Goal: Obtain resource: Download file/media

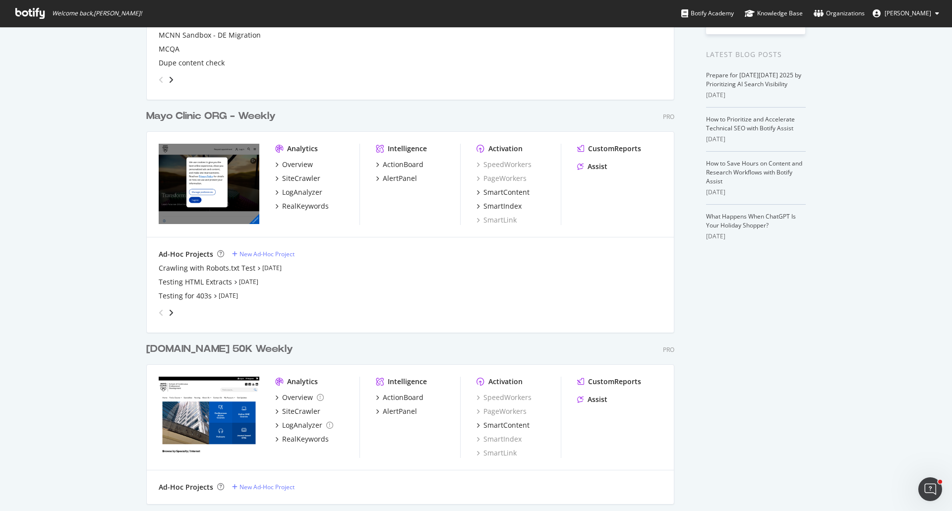
click at [220, 113] on div "Mayo Clinic ORG - Weekly" at bounding box center [210, 116] width 129 height 14
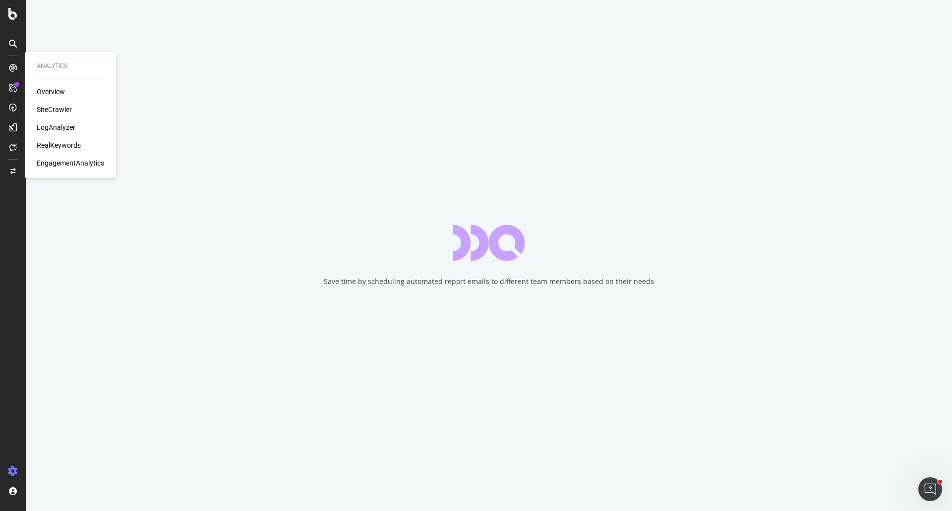
click at [63, 108] on div "SiteCrawler" at bounding box center [54, 110] width 35 height 10
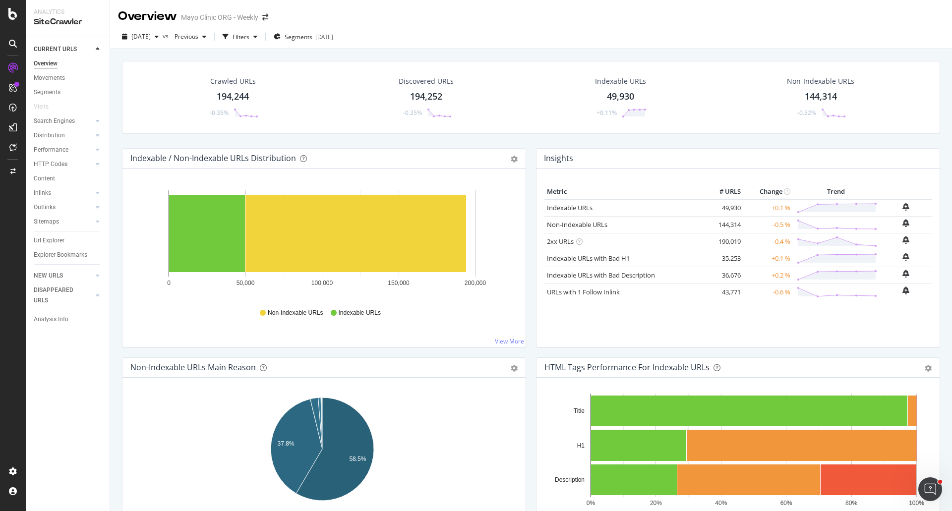
click at [232, 89] on div "Crawled URLs 194,244 -0.35%" at bounding box center [233, 97] width 70 height 52
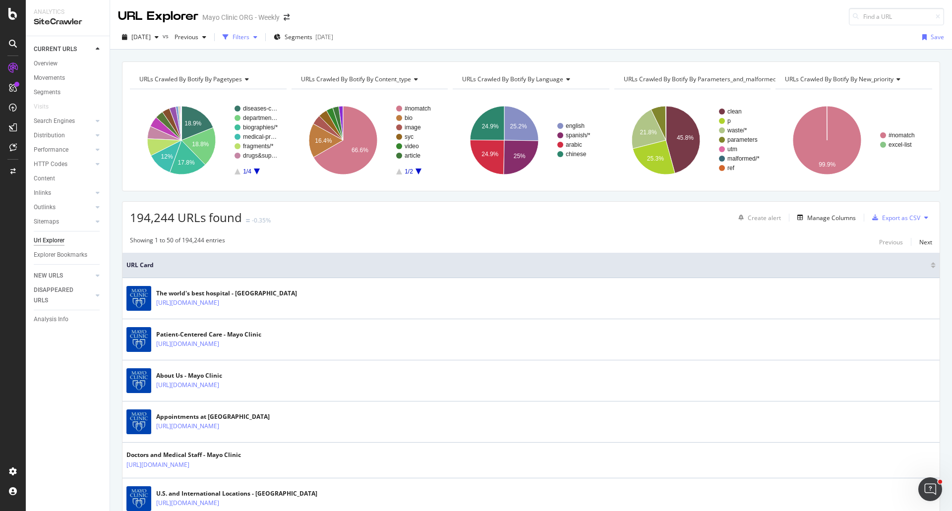
click at [249, 35] on div "Filters" at bounding box center [241, 37] width 17 height 8
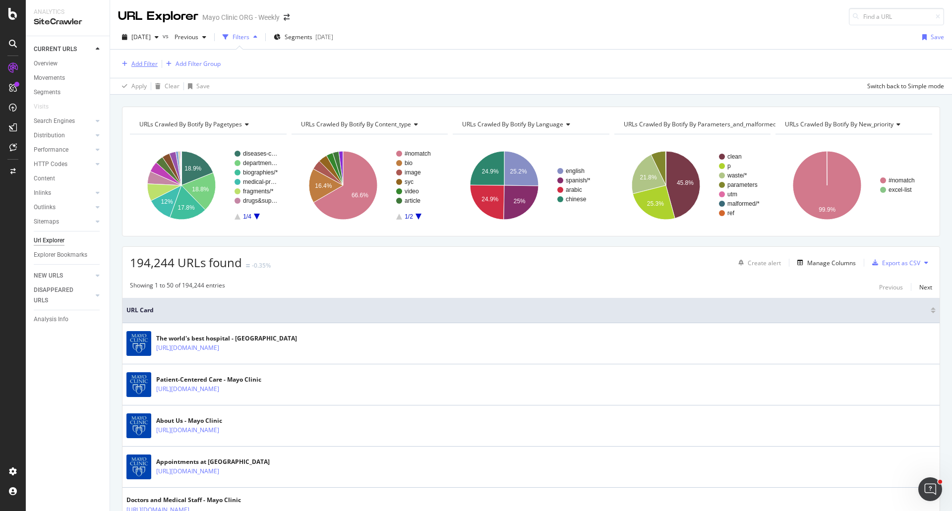
click at [149, 62] on div "Add Filter" at bounding box center [144, 64] width 26 height 8
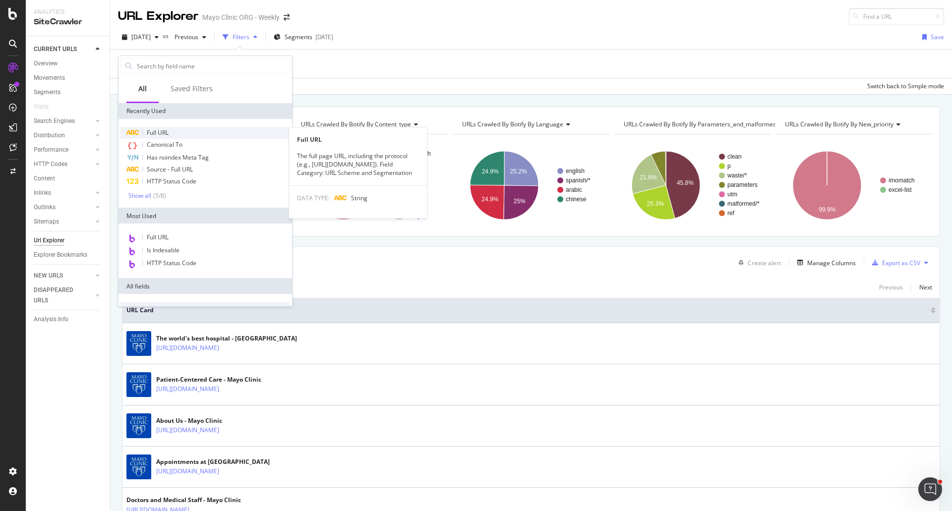
click at [158, 132] on span "Full URL" at bounding box center [158, 132] width 22 height 8
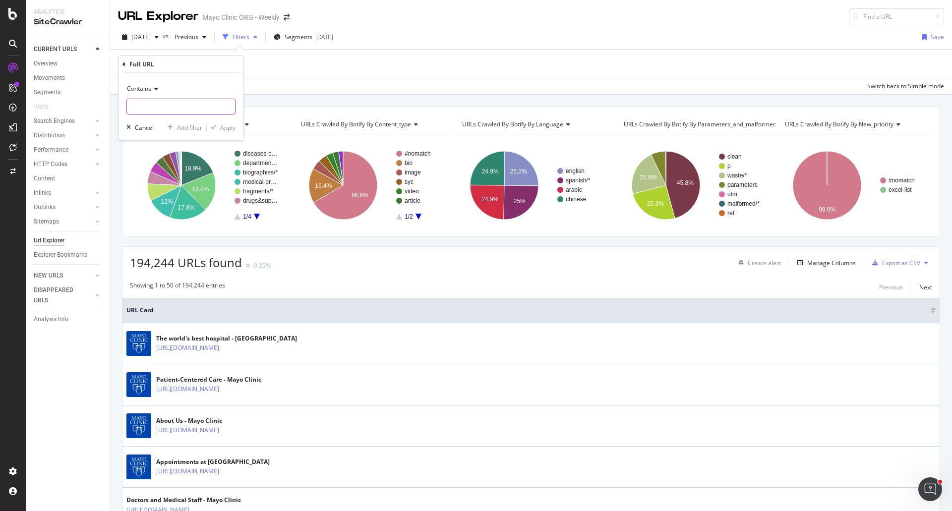
click at [172, 105] on input "text" at bounding box center [181, 107] width 108 height 16
type input "/content/mayo"
click at [223, 127] on div "Apply" at bounding box center [227, 127] width 15 height 8
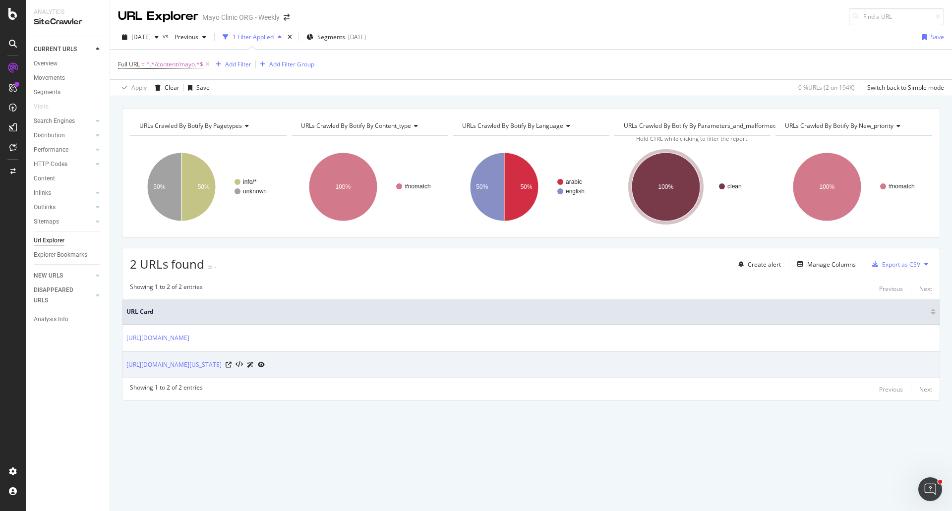
drag, startPoint x: 122, startPoint y: 340, endPoint x: 314, endPoint y: 358, distance: 192.7
click at [319, 341] on div "2 URLs found - Create alert Manage Columns Export as CSV Showing 1 to 2 of 2 en…" at bounding box center [531, 324] width 818 height 153
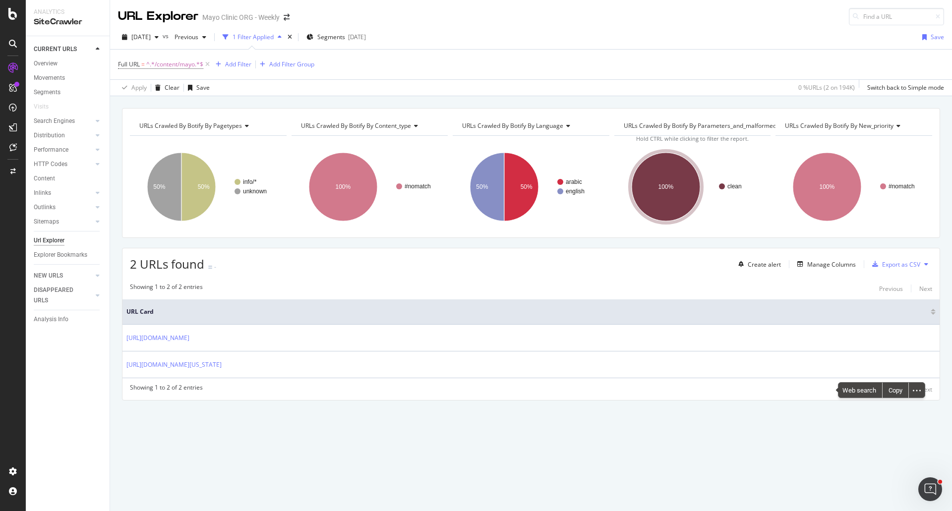
click at [295, 481] on div "URLs Crawled By Botify By pagetypes Chart (by Value) Table Expand Export as CSV…" at bounding box center [531, 303] width 842 height 415
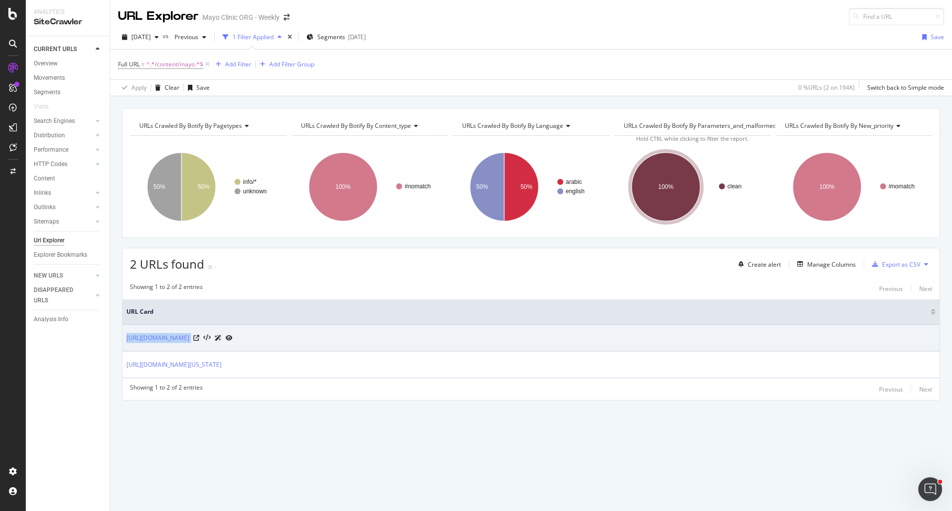
drag, startPoint x: 124, startPoint y: 340, endPoint x: 400, endPoint y: 343, distance: 276.2
click at [400, 343] on td "https://www.mayoclinic.org/content/mayoclinc/zh-hans/about-this-site/meet-our-m…" at bounding box center [530, 338] width 817 height 27
copy tbody "https://www.mayoclinic.org/content/mayoclinc/zh-hans/about-this-site/meet-our-m…"
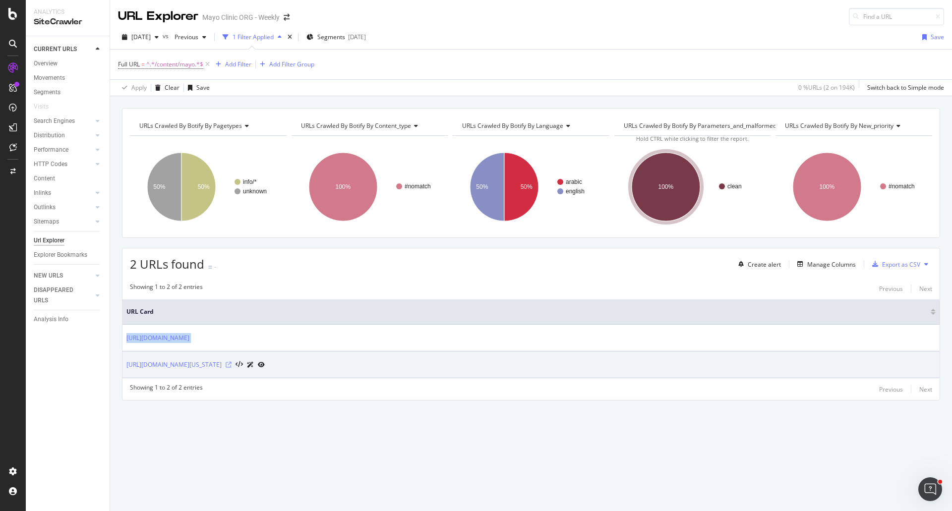
click at [232, 365] on icon at bounding box center [229, 365] width 6 height 6
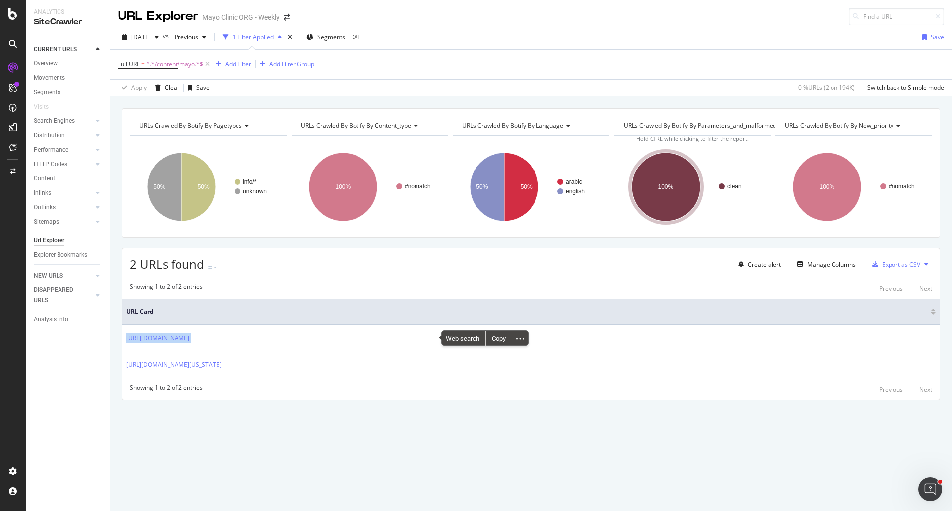
click at [427, 436] on div "URLs Crawled By Botify By pagetypes Chart (by Value) Table Expand Export as CSV…" at bounding box center [531, 303] width 842 height 415
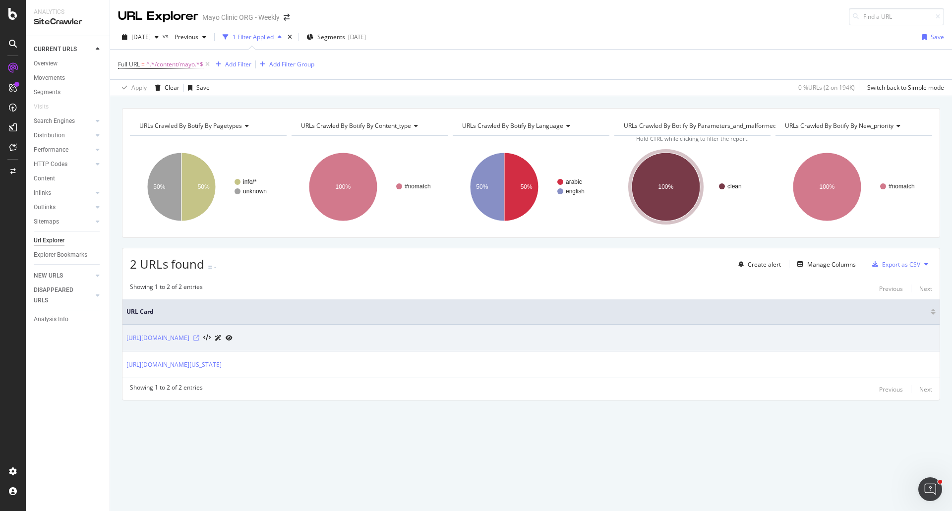
click at [199, 336] on icon at bounding box center [196, 338] width 6 height 6
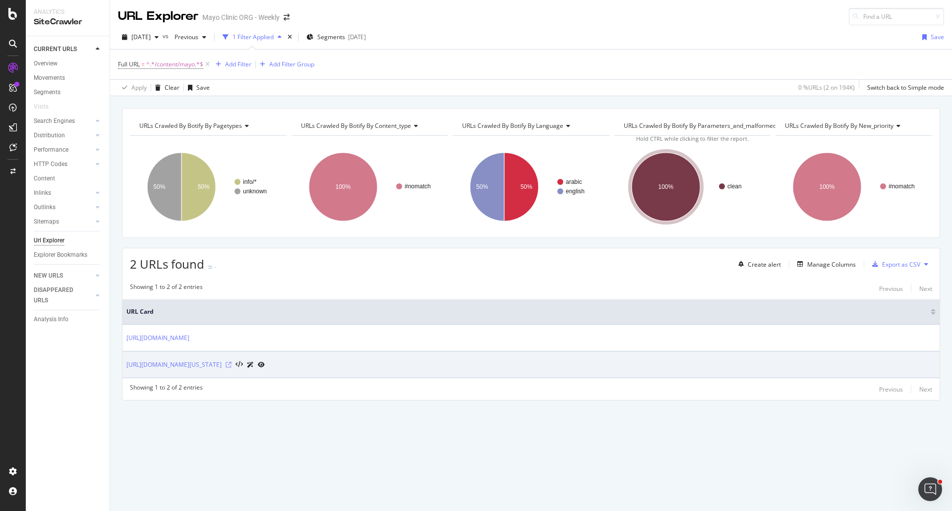
click at [232, 363] on icon at bounding box center [229, 365] width 6 height 6
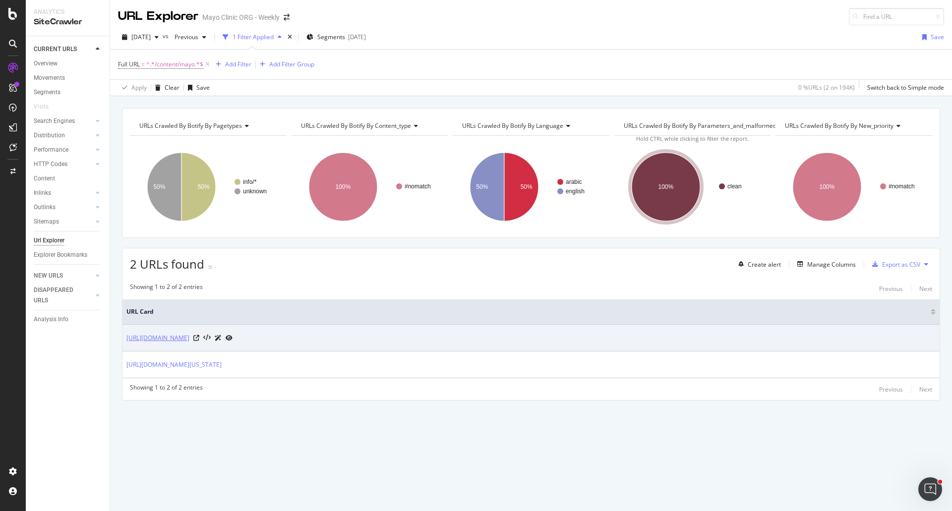
click at [189, 339] on link "https://www.mayoclinic.org/content/mayoclinc/zh-hans/about-this-site/meet-our-m…" at bounding box center [157, 338] width 63 height 10
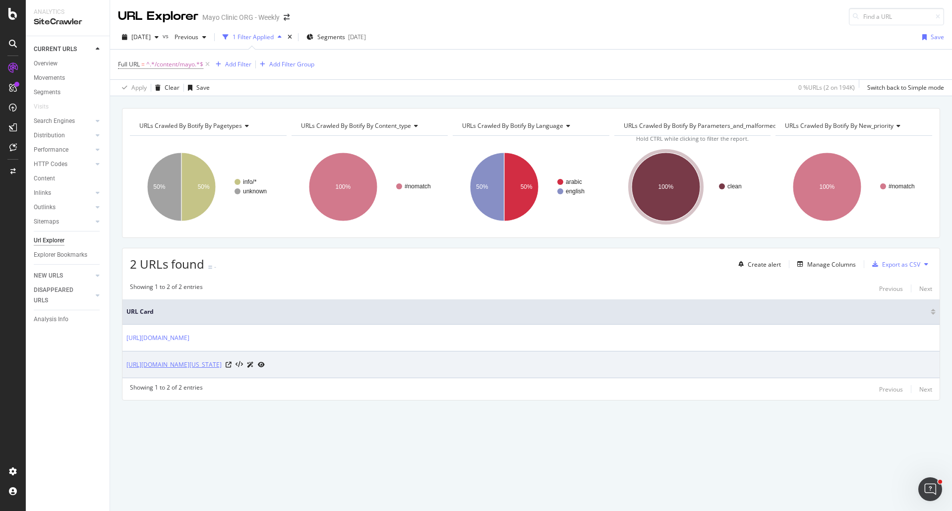
click at [222, 364] on link "https://www.mayoclinic.org/content/mayoclinc/ar/southern-minnesota-regional-med…" at bounding box center [173, 365] width 95 height 10
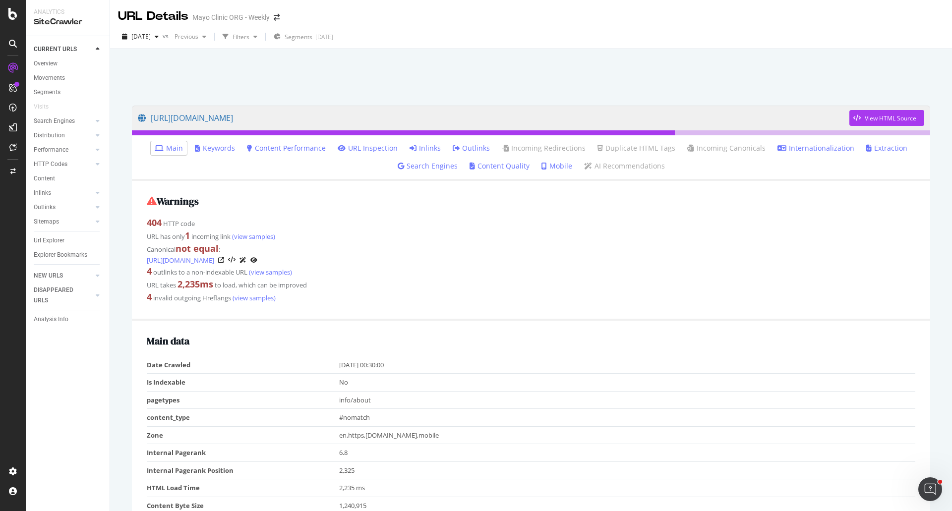
click at [426, 146] on link "Inlinks" at bounding box center [425, 148] width 31 height 10
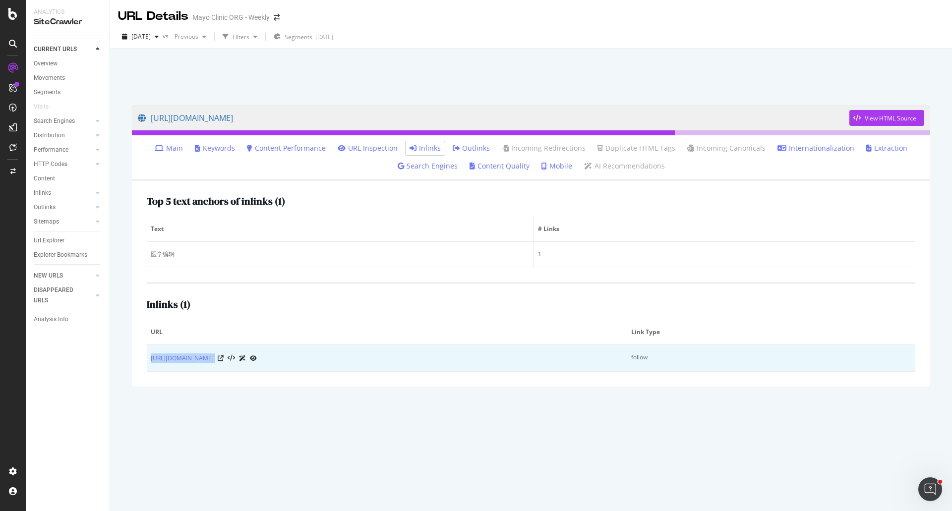
drag, startPoint x: 147, startPoint y: 359, endPoint x: 368, endPoint y: 363, distance: 221.2
click at [368, 363] on td "https://www.mayoclinic.org/zh-hans/about-this-site/health-information-policy" at bounding box center [387, 358] width 481 height 27
copy div "https://www.mayoclinic.org/zh-hans/about-this-site/health-information-policy"
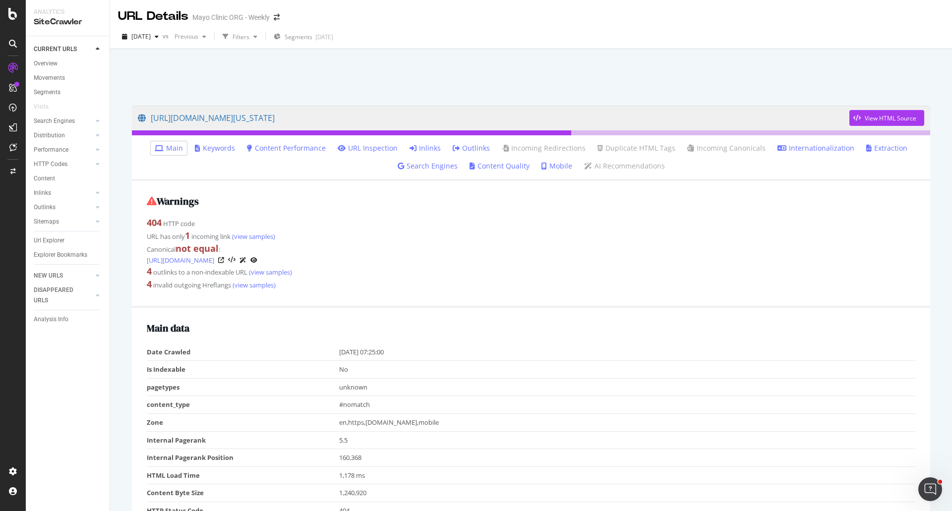
click at [429, 145] on link "Inlinks" at bounding box center [425, 148] width 31 height 10
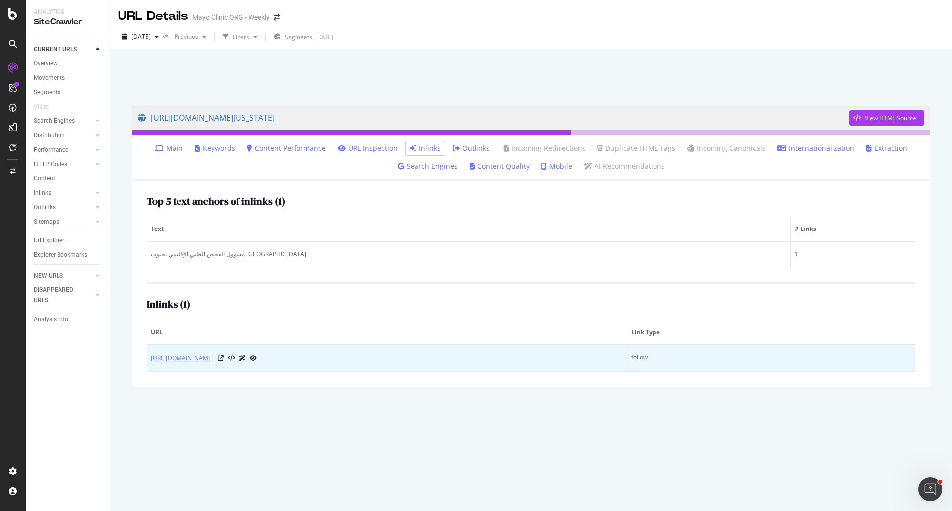
drag, startPoint x: 145, startPoint y: 358, endPoint x: 298, endPoint y: 362, distance: 153.3
click at [298, 362] on div "Top 5 text anchors of inlinks ( 1 ) Text # Links مسؤول الفحص الطبي الإقليمي بجن…" at bounding box center [531, 284] width 798 height 206
click at [224, 357] on icon at bounding box center [221, 359] width 6 height 6
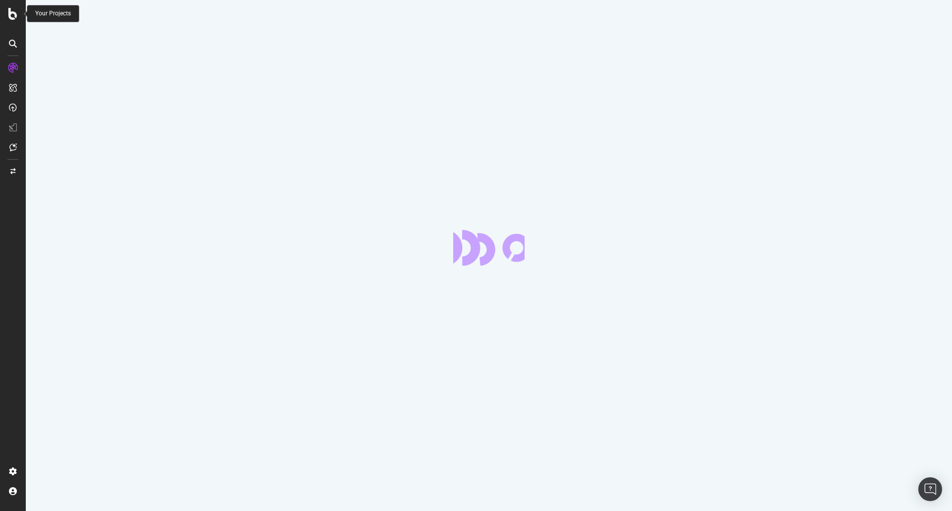
click at [11, 12] on icon at bounding box center [12, 14] width 9 height 12
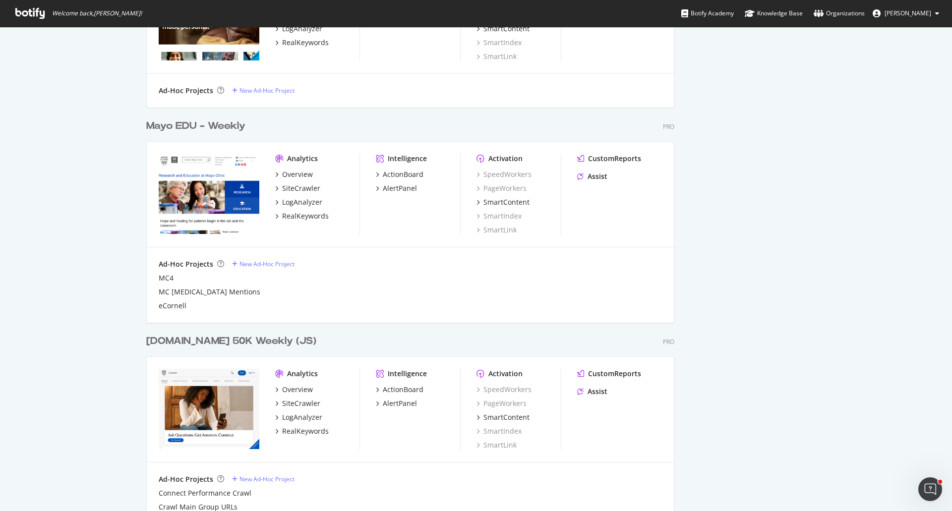
scroll to position [984, 0]
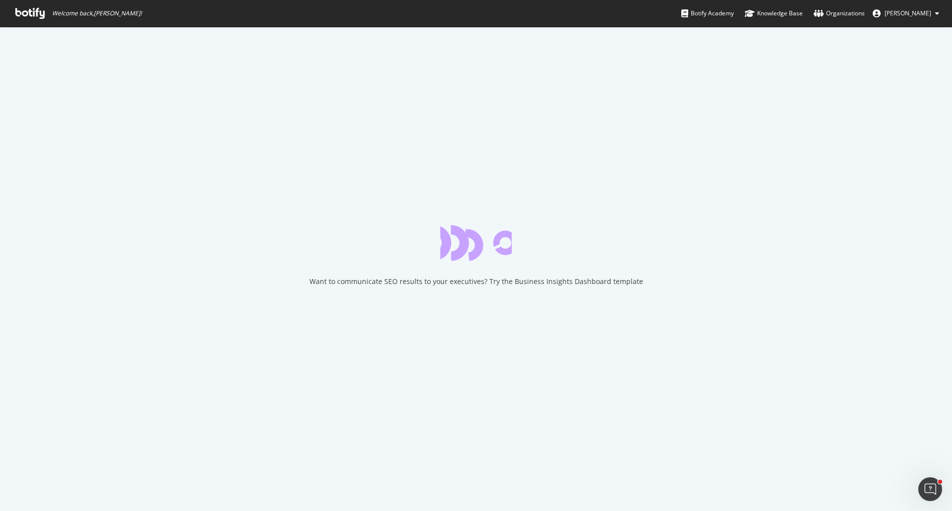
click at [19, 3] on span "Welcome back, Joanne Brickles !" at bounding box center [78, 13] width 142 height 27
click at [22, 11] on icon at bounding box center [29, 13] width 29 height 11
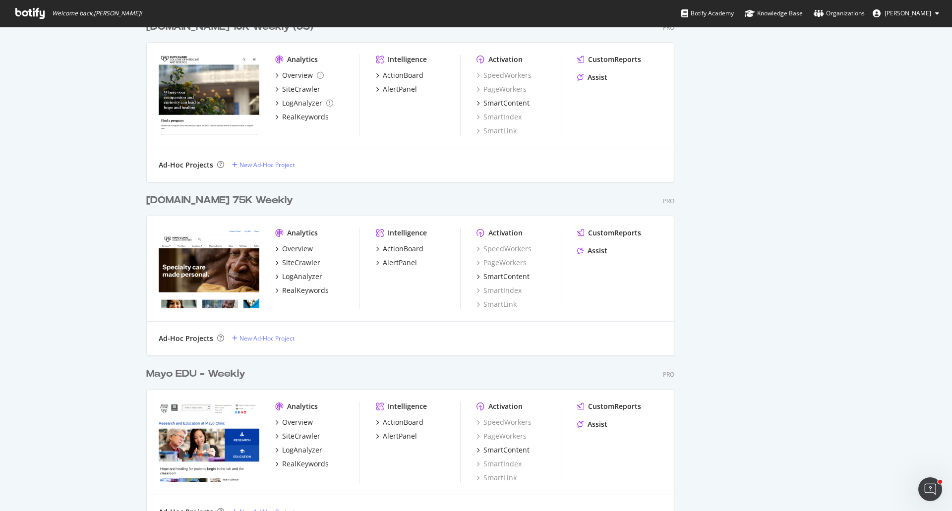
scroll to position [942, 0]
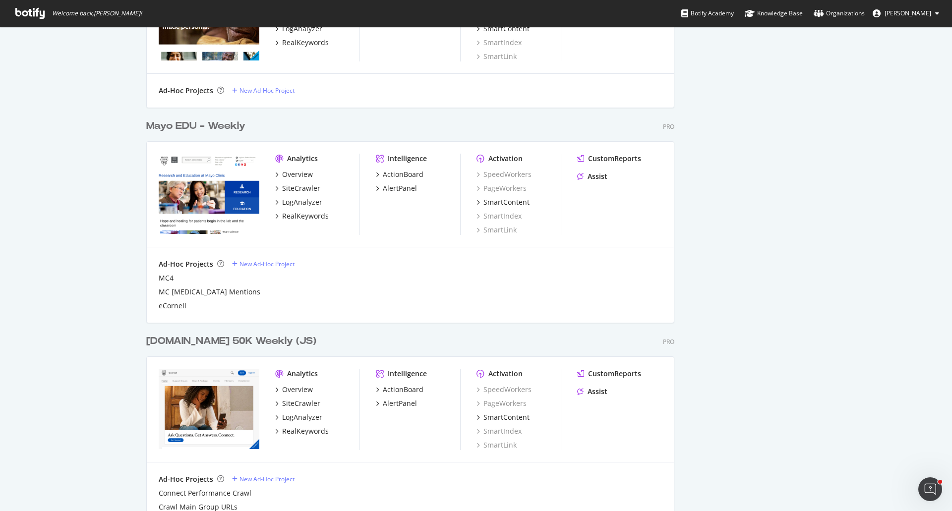
click at [219, 126] on div "Mayo EDU - Weekly" at bounding box center [195, 126] width 99 height 14
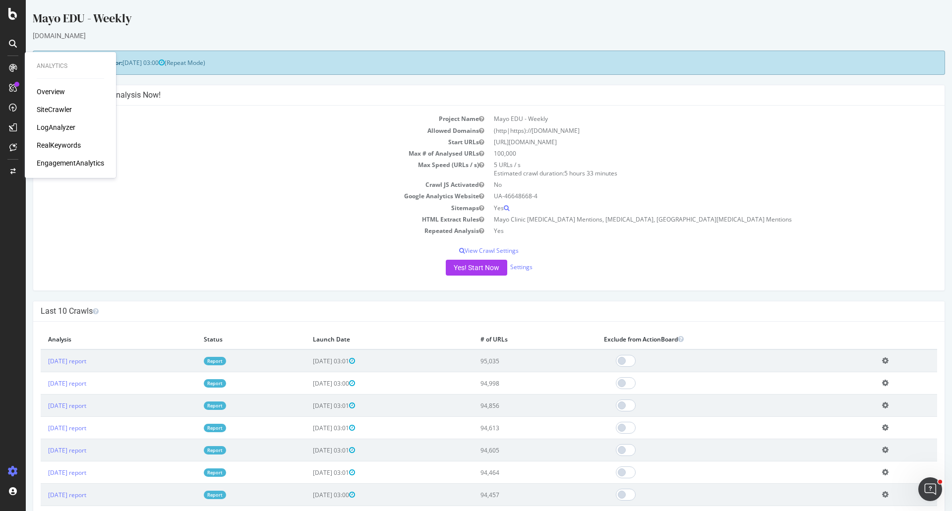
click at [60, 110] on div "SiteCrawler" at bounding box center [54, 110] width 35 height 10
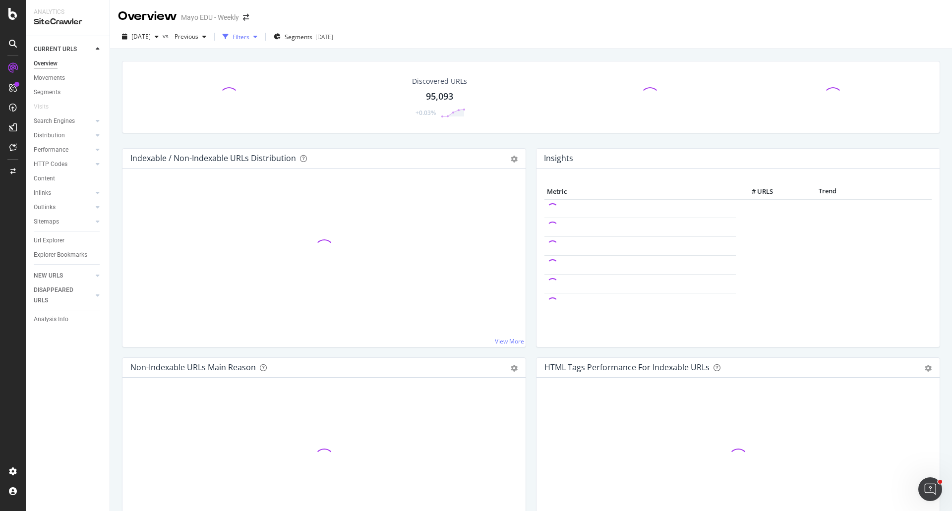
click at [249, 38] on div "Filters" at bounding box center [241, 37] width 17 height 8
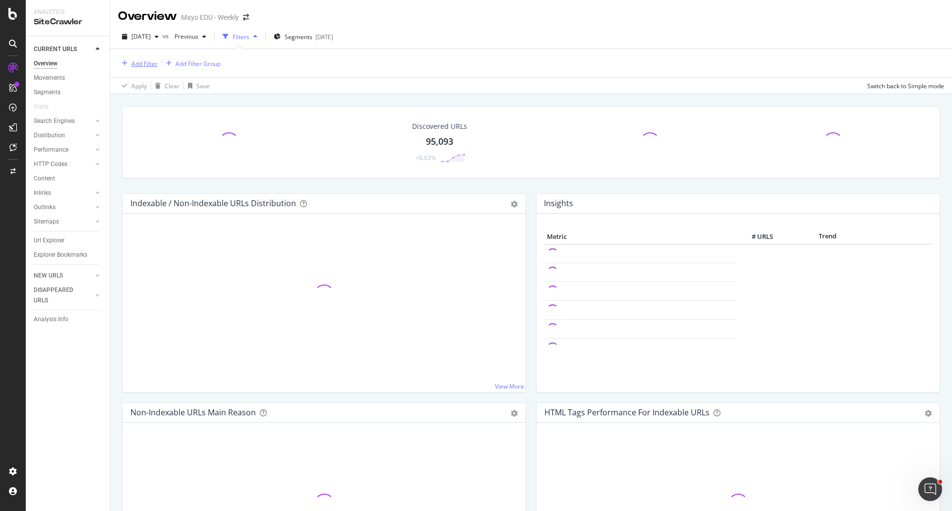
click at [139, 63] on div "Add Filter" at bounding box center [144, 64] width 26 height 8
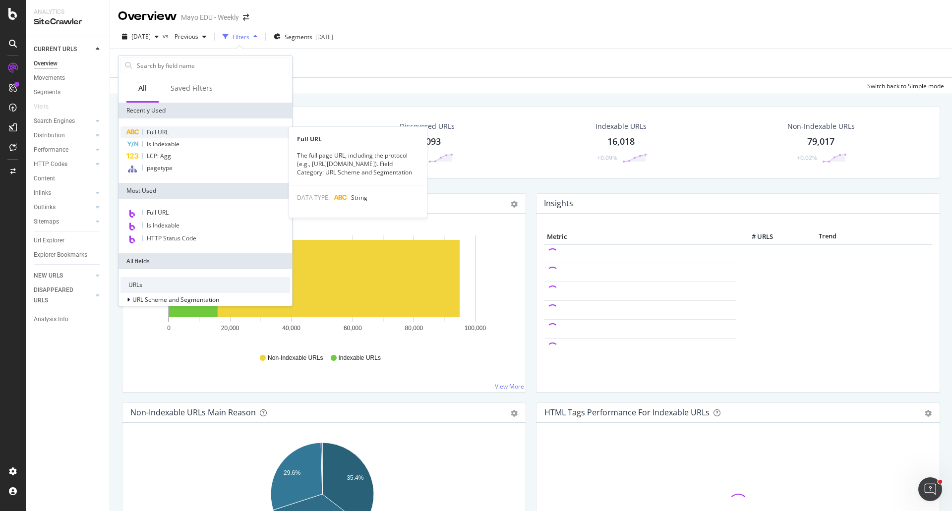
click at [156, 133] on span "Full URL" at bounding box center [158, 132] width 22 height 8
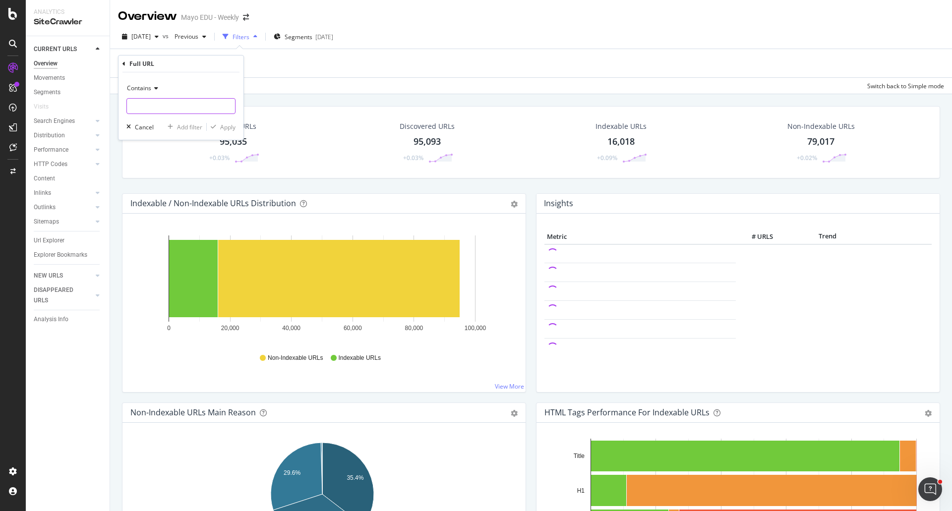
click at [154, 106] on input "text" at bounding box center [181, 106] width 108 height 16
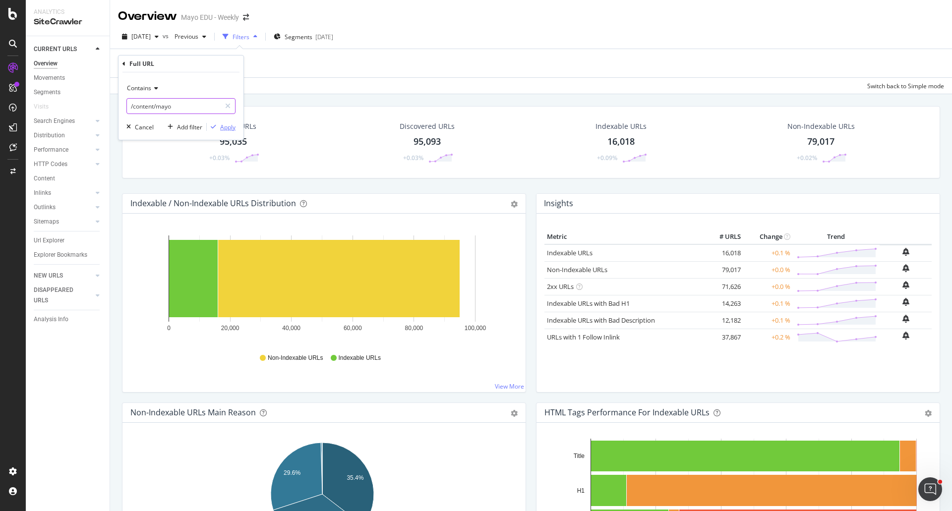
type input "/content/mayo"
click at [225, 127] on div "Apply" at bounding box center [227, 127] width 15 height 8
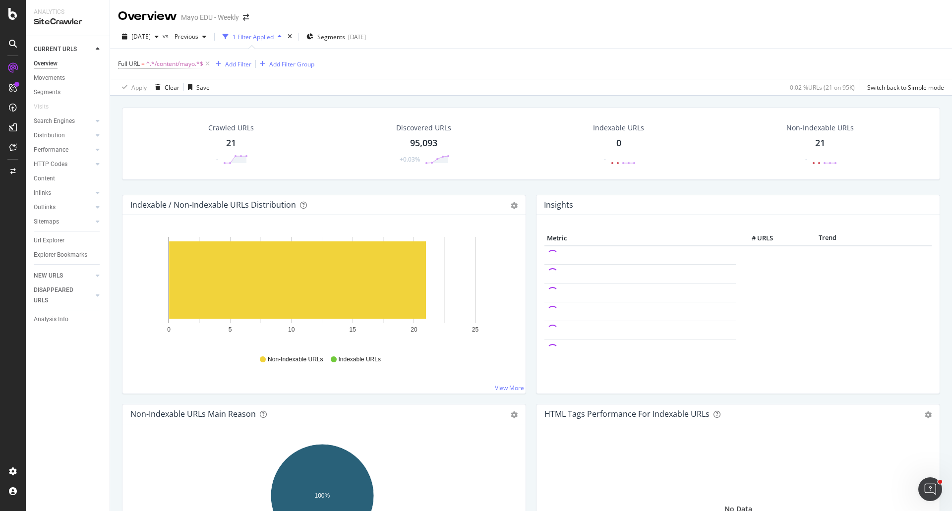
click at [236, 135] on div "Crawled URLs 21 -" at bounding box center [230, 144] width 65 height 52
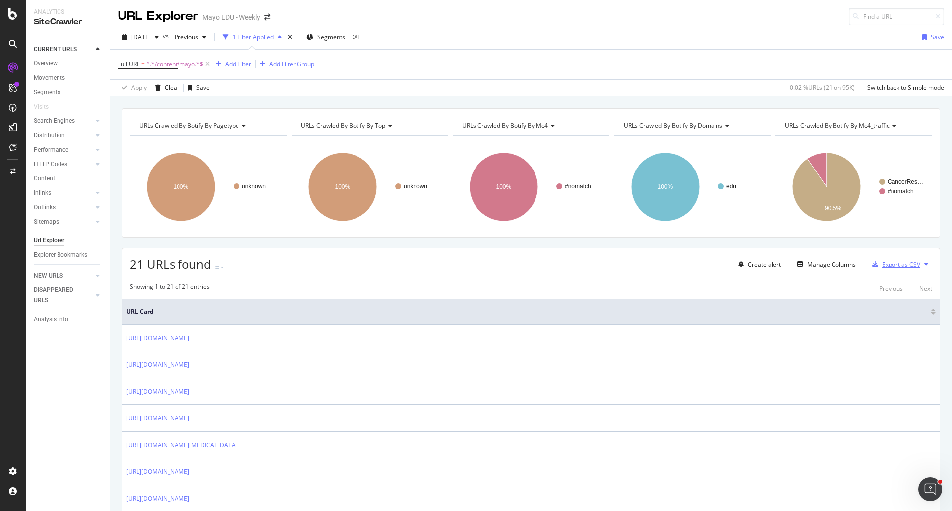
click at [890, 267] on div "Export as CSV" at bounding box center [901, 264] width 38 height 8
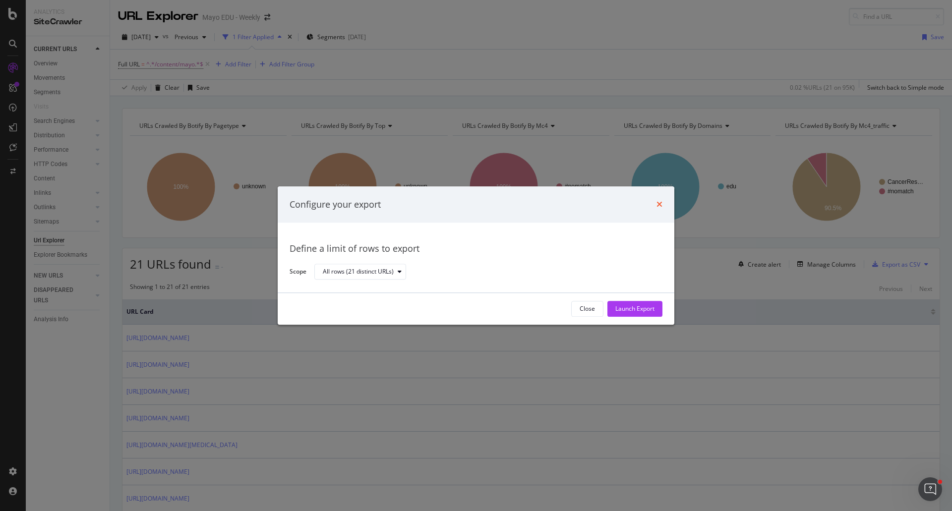
click at [657, 201] on icon "times" at bounding box center [660, 205] width 6 height 8
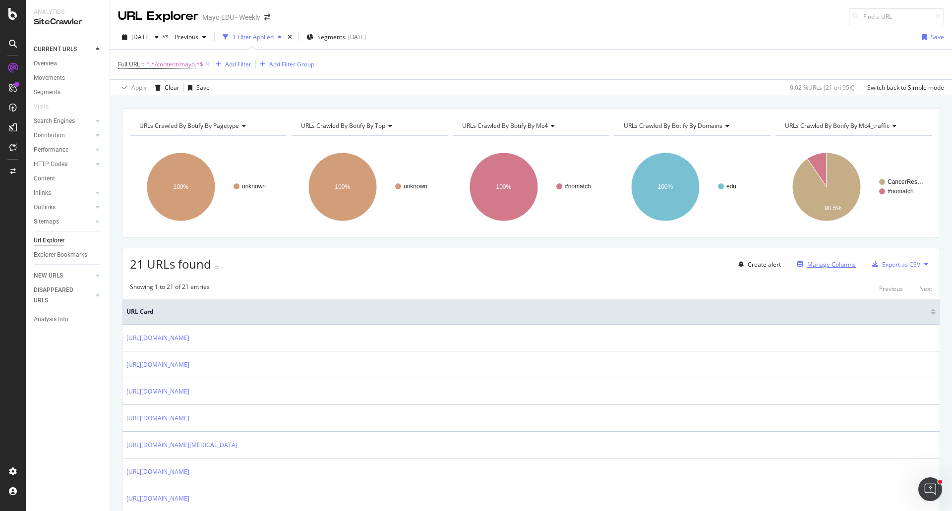
click at [823, 264] on div "Manage Columns" at bounding box center [831, 264] width 49 height 8
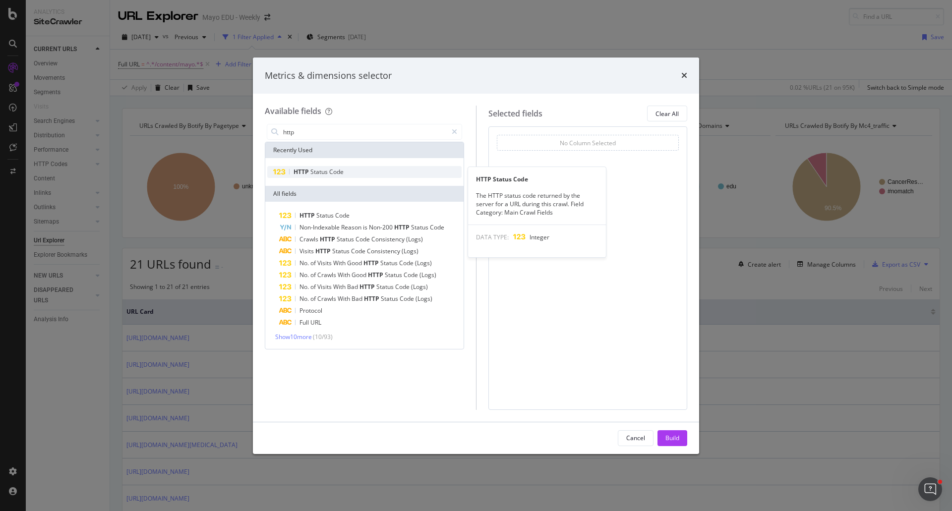
type input "http"
click at [344, 173] on div "HTTP Status Code" at bounding box center [364, 172] width 194 height 12
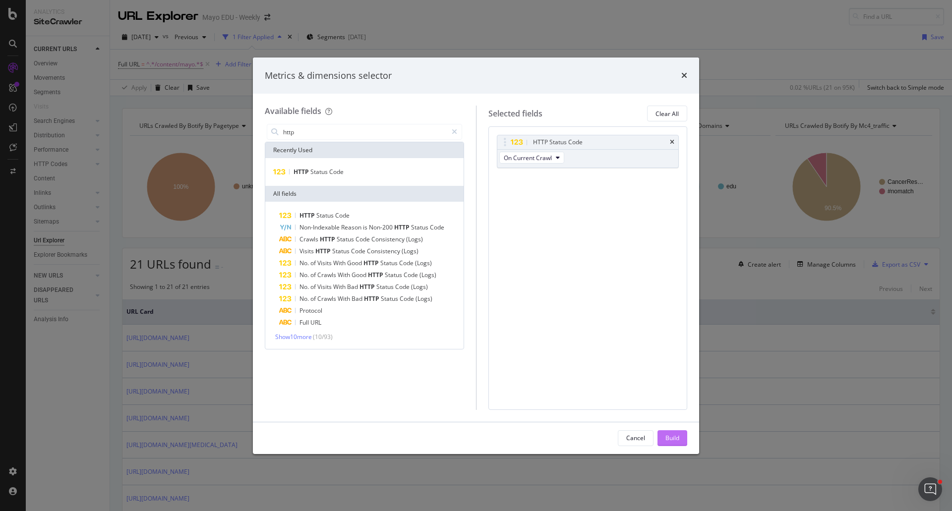
click at [673, 435] on div "Build" at bounding box center [672, 438] width 14 height 8
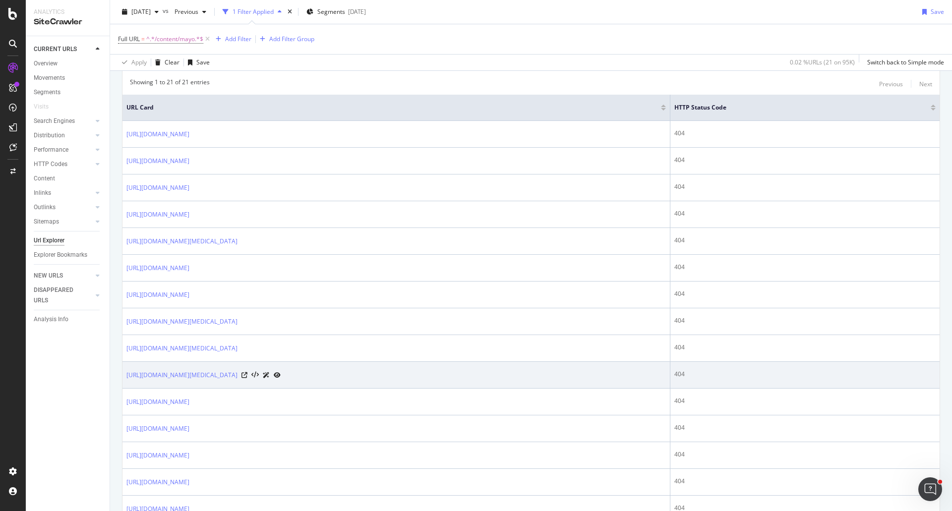
scroll to position [6, 0]
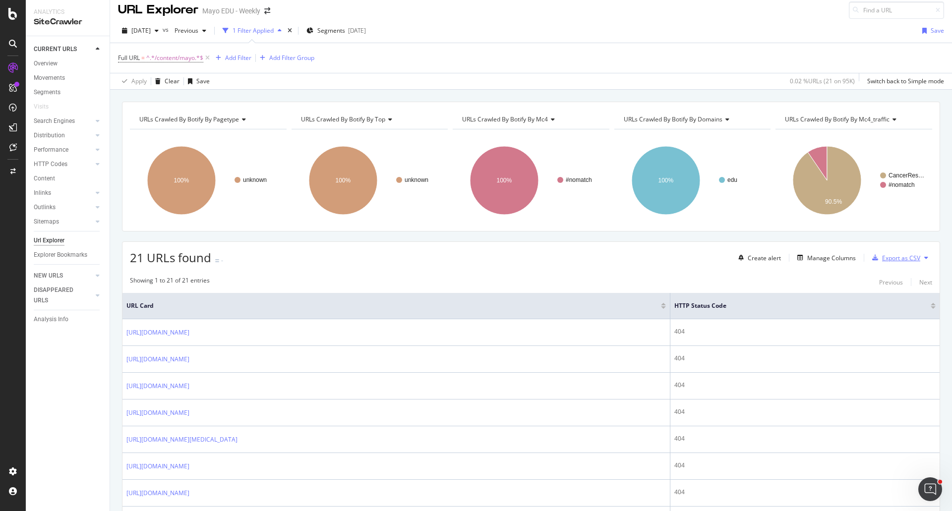
click at [899, 256] on div "Export as CSV" at bounding box center [901, 258] width 38 height 8
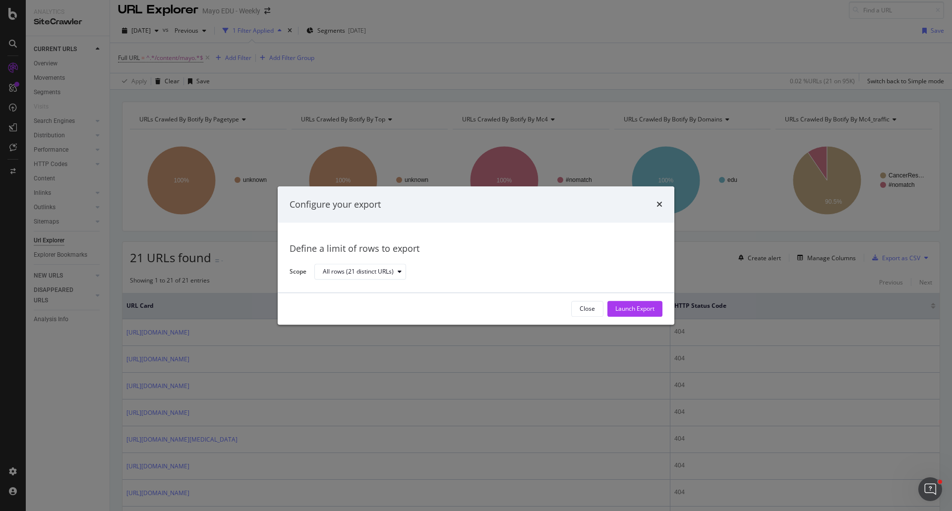
click at [639, 301] on div "Close Launch Export" at bounding box center [476, 309] width 397 height 32
click at [639, 302] on div "Launch Export" at bounding box center [634, 309] width 39 height 15
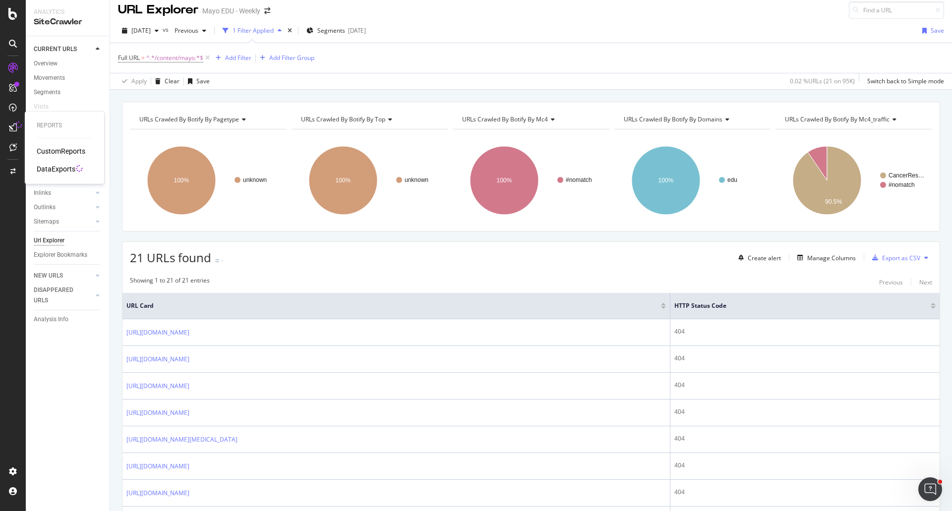
click at [59, 172] on div "DataExports" at bounding box center [56, 169] width 39 height 10
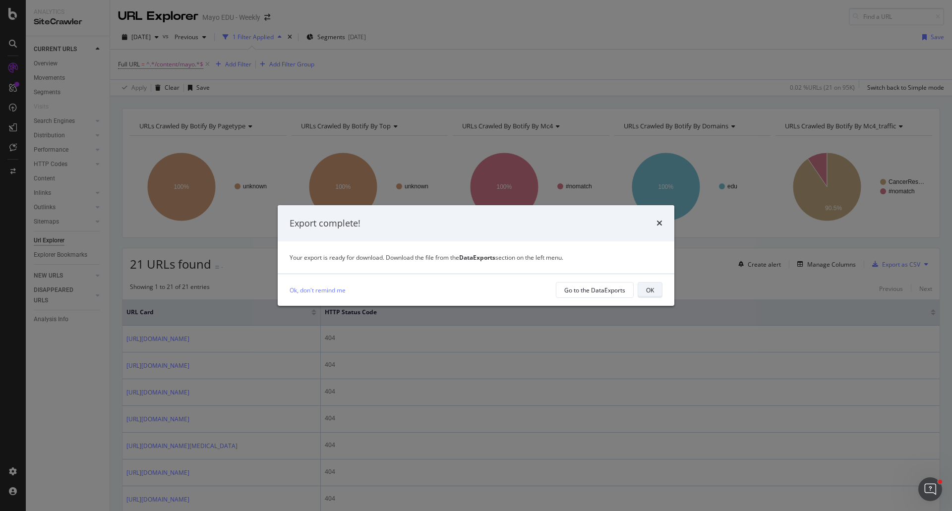
click at [655, 289] on button "OK" at bounding box center [650, 290] width 25 height 16
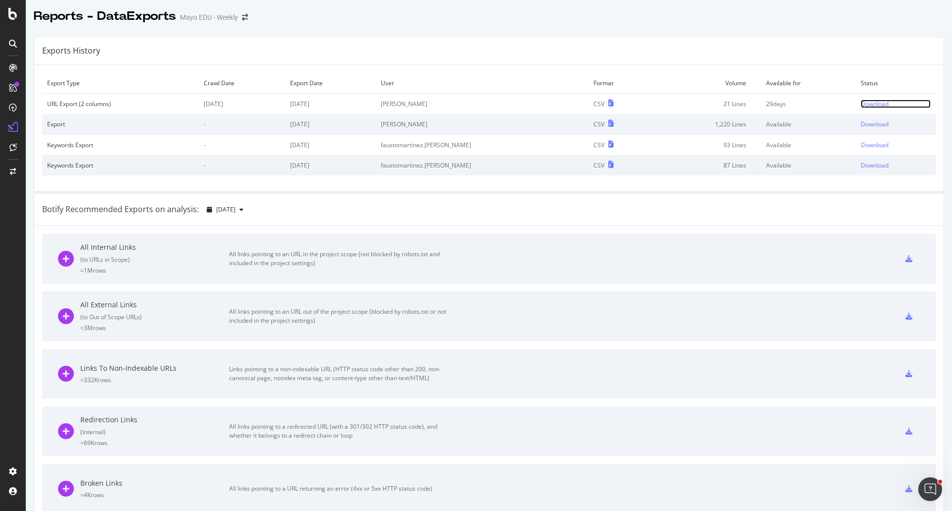
click at [861, 103] on div "Download" at bounding box center [875, 104] width 28 height 8
